Goal: Find specific page/section: Find specific page/section

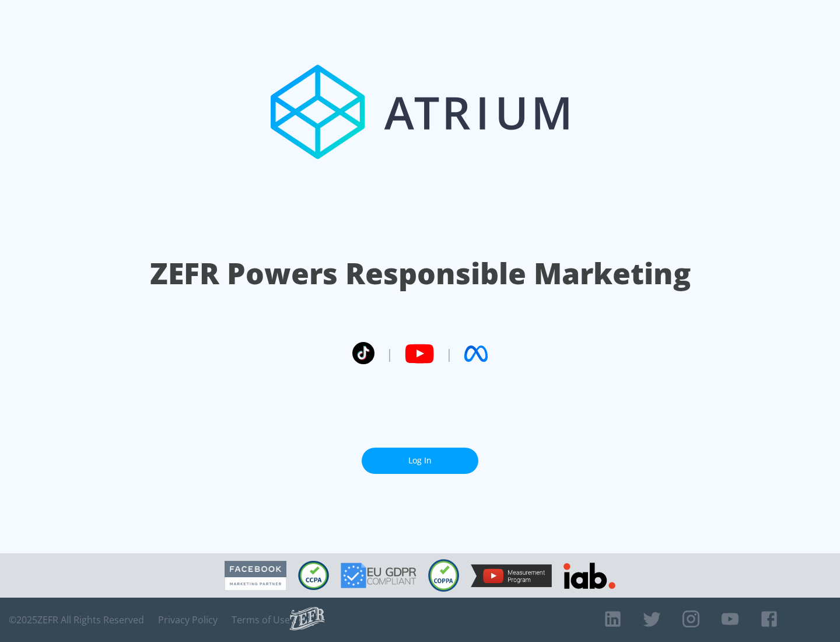
click at [420, 460] on link "Log In" at bounding box center [420, 460] width 117 height 26
